Goal: Navigation & Orientation: Understand site structure

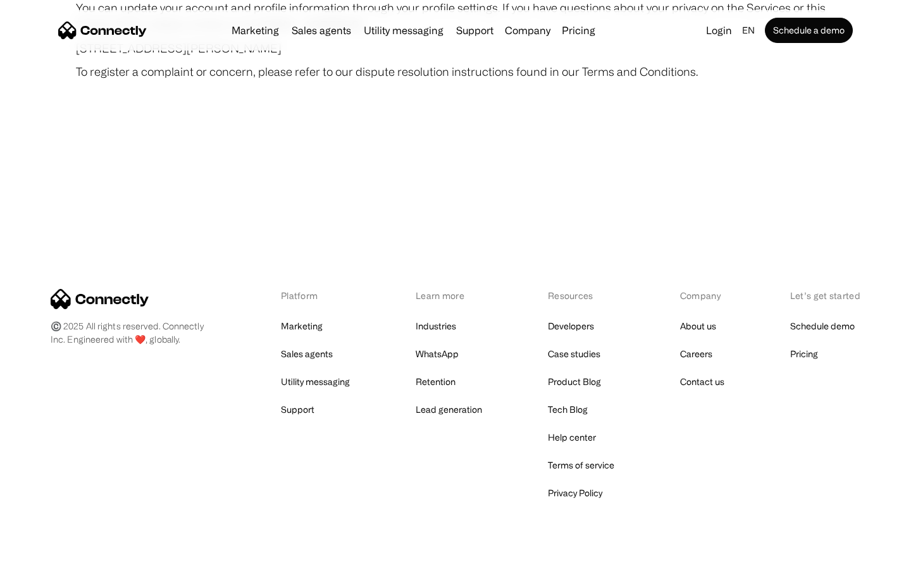
scroll to position [7365, 0]
